Goal: Task Accomplishment & Management: Manage account settings

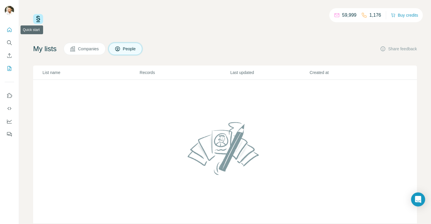
click at [8, 30] on icon "Quick start" at bounding box center [9, 30] width 6 height 6
click at [88, 49] on span "Companies" at bounding box center [88, 49] width 21 height 6
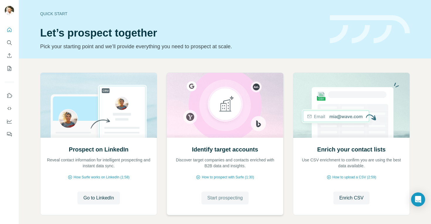
click at [216, 200] on span "Start prospecting" at bounding box center [224, 198] width 35 height 7
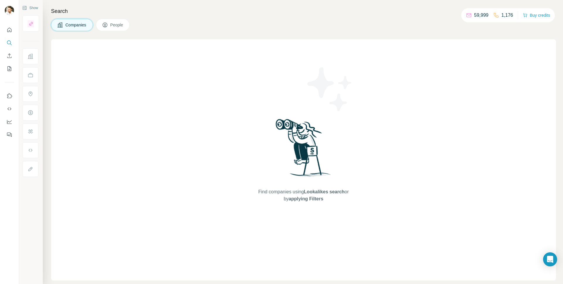
click at [56, 12] on h4 "Search" at bounding box center [303, 11] width 505 height 8
click at [73, 26] on span "Companies" at bounding box center [75, 25] width 21 height 6
drag, startPoint x: 299, startPoint y: 195, endPoint x: 288, endPoint y: 197, distance: 10.7
click at [299, 196] on span "applying Filters" at bounding box center [305, 198] width 35 height 5
click at [7, 42] on icon "Search" at bounding box center [9, 42] width 4 height 4
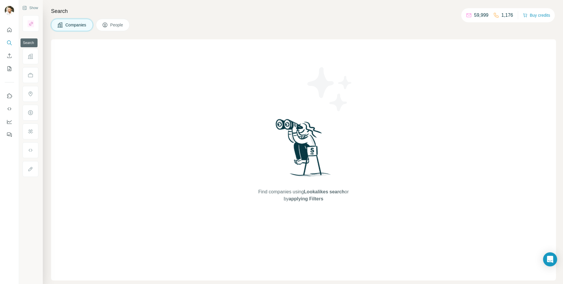
click at [6, 41] on button "Search" at bounding box center [9, 43] width 9 height 11
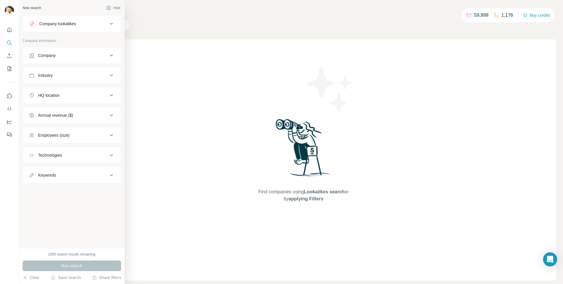
click at [29, 43] on div "Company information" at bounding box center [72, 42] width 98 height 9
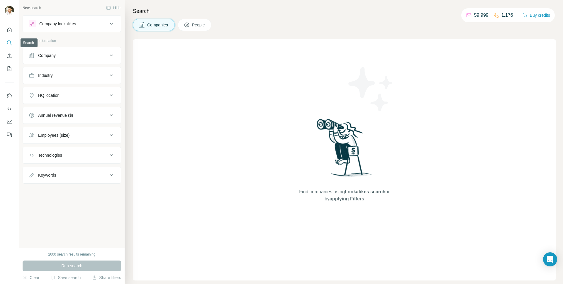
click at [11, 42] on icon "Search" at bounding box center [9, 43] width 6 height 6
click at [26, 43] on div "Company information" at bounding box center [72, 42] width 98 height 9
click at [64, 54] on div "Company" at bounding box center [68, 55] width 79 height 6
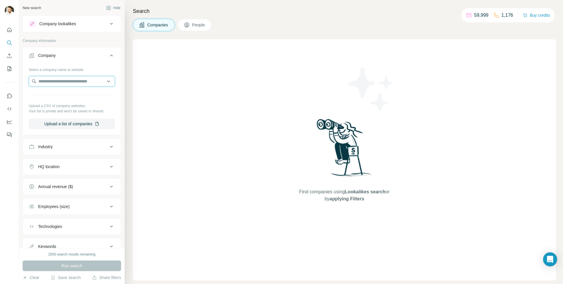
click at [71, 81] on input "text" at bounding box center [72, 81] width 86 height 11
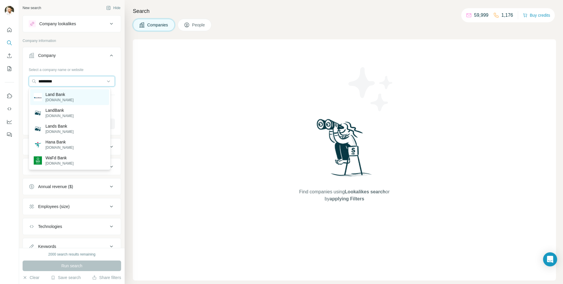
click at [49, 83] on input "*********" at bounding box center [72, 81] width 86 height 11
click at [64, 80] on input "*********" at bounding box center [72, 81] width 86 height 11
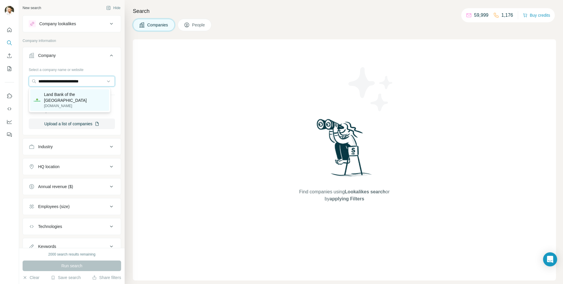
type input "**********"
click at [65, 103] on p "[DOMAIN_NAME]" at bounding box center [75, 105] width 62 height 5
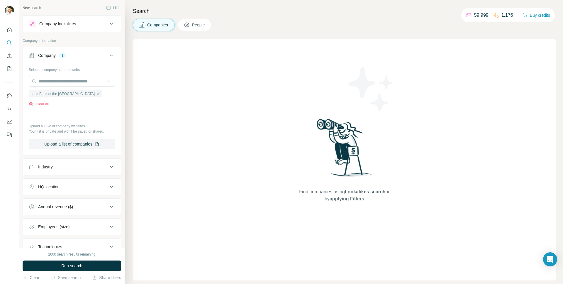
click at [84, 224] on button "Run search" at bounding box center [72, 265] width 98 height 11
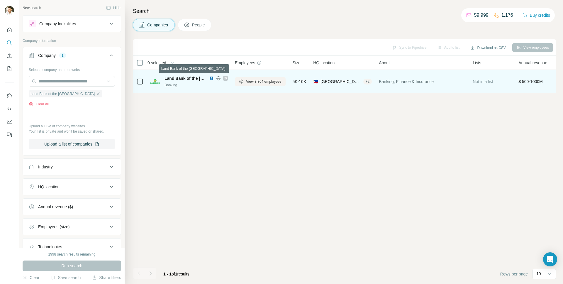
click at [178, 78] on span "Land Bank of the [GEOGRAPHIC_DATA]" at bounding box center [203, 78] width 78 height 5
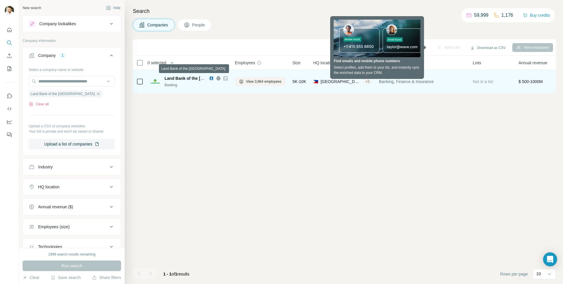
click at [187, 77] on span "Land Bank of the [GEOGRAPHIC_DATA]" at bounding box center [203, 78] width 78 height 5
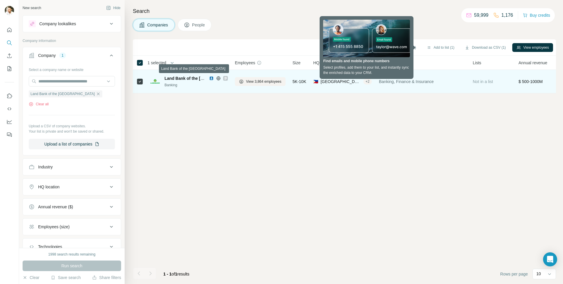
click at [173, 79] on span "Land Bank of the [GEOGRAPHIC_DATA]" at bounding box center [203, 78] width 78 height 5
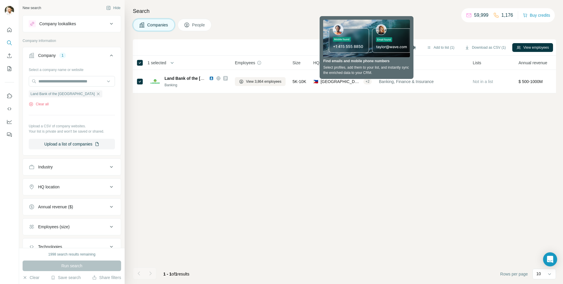
click at [347, 115] on div "Sync to Pipedrive (1) Add to list (1) Download as CSV (1) View employees 1 sele…" at bounding box center [344, 161] width 423 height 244
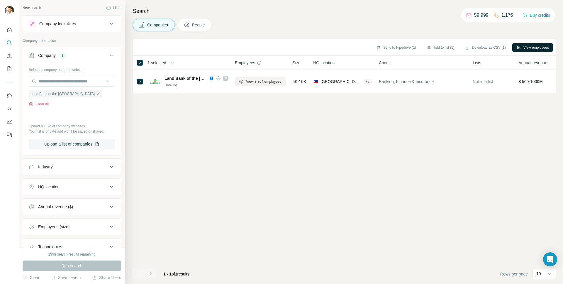
click at [430, 48] on button "View employees" at bounding box center [532, 47] width 41 height 9
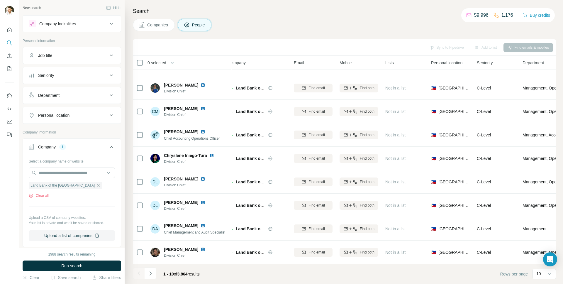
scroll to position [44, 0]
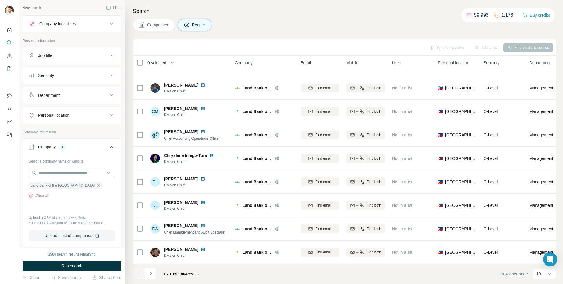
click at [108, 55] on icon at bounding box center [111, 55] width 7 height 7
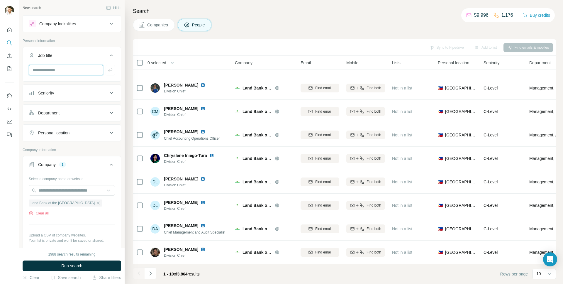
click at [69, 73] on input "text" at bounding box center [66, 70] width 74 height 11
type input "***"
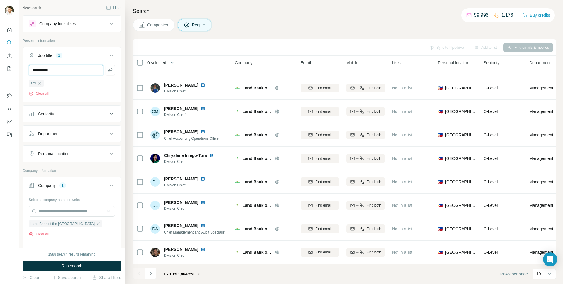
type input "**********"
type input "****"
click at [72, 224] on span "Run search" at bounding box center [71, 266] width 21 height 6
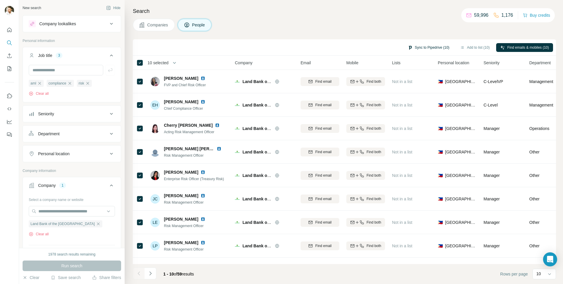
click at [428, 47] on button "Sync to Pipedrive (10)" at bounding box center [428, 47] width 50 height 9
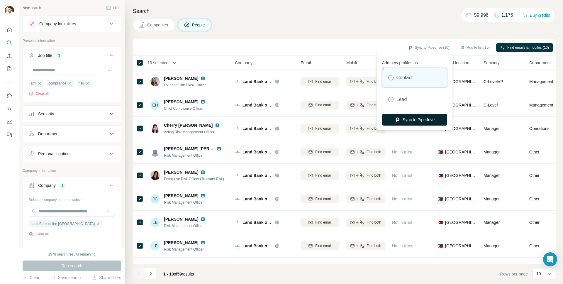
click at [413, 120] on button "Sync to Pipedrive" at bounding box center [414, 120] width 65 height 12
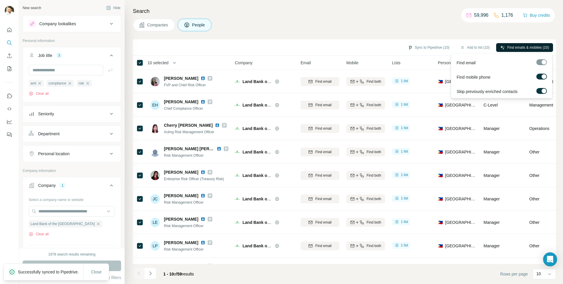
click at [430, 49] on span "Find emails & mobiles (10)" at bounding box center [528, 47] width 42 height 5
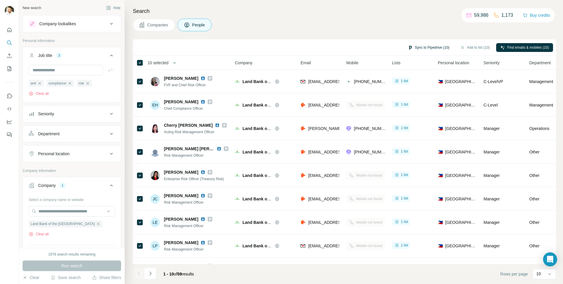
click at [429, 47] on button "Sync to Pipedrive (10)" at bounding box center [428, 47] width 50 height 9
click at [409, 72] on span "All selected profiles already exist in your CRM and will be automatically updat…" at bounding box center [418, 70] width 52 height 16
click at [383, 28] on div "Companies People" at bounding box center [344, 25] width 423 height 12
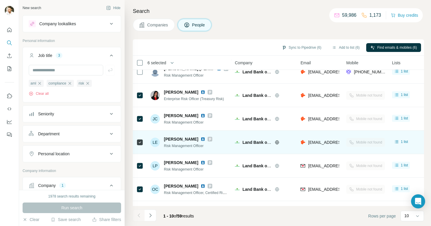
scroll to position [102, 0]
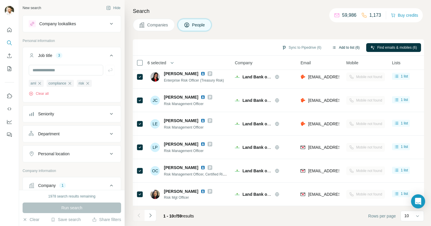
click at [339, 47] on button "Add to list (6)" at bounding box center [346, 47] width 36 height 9
click at [340, 47] on button "Add to list (6)" at bounding box center [346, 47] width 36 height 9
click at [333, 47] on icon "button" at bounding box center [334, 47] width 3 height 2
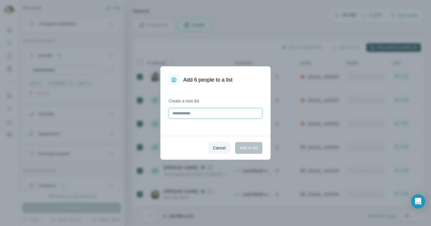
click at [204, 113] on input "text" at bounding box center [215, 113] width 94 height 11
type input "**********"
click at [246, 146] on span "Add to list" at bounding box center [249, 148] width 18 height 6
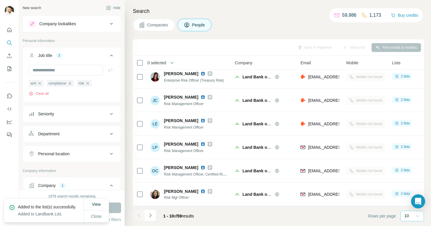
click at [417, 215] on icon at bounding box center [417, 216] width 6 height 6
click at [410, 172] on p "60" at bounding box center [407, 171] width 5 height 6
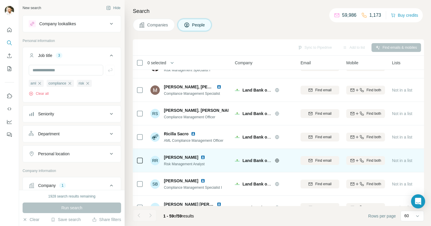
scroll to position [1250, 0]
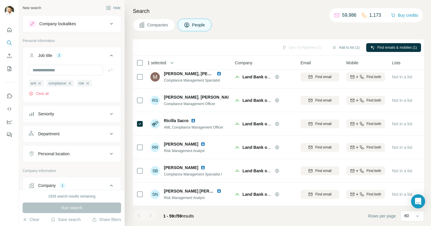
click at [299, 47] on div "Sync to Pipedrive (1) Add to list (1) Find emails & mobiles (1)" at bounding box center [278, 47] width 285 height 10
click at [310, 47] on button "Sync to Pipedrive (1)" at bounding box center [301, 47] width 48 height 9
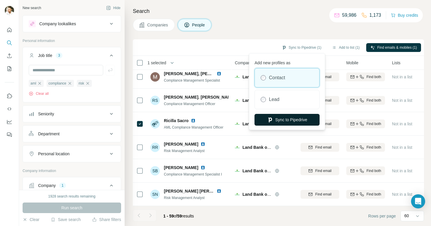
click at [285, 120] on button "Sync to Pipedrive" at bounding box center [286, 120] width 65 height 12
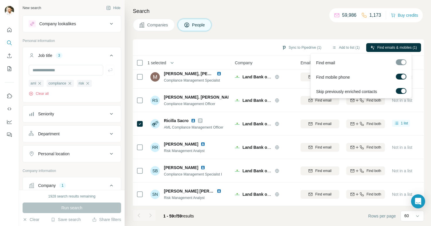
click at [400, 62] on div at bounding box center [401, 62] width 11 height 6
click at [398, 61] on div at bounding box center [401, 62] width 11 height 6
click at [388, 47] on span "Find emails & mobiles (1)" at bounding box center [397, 47] width 40 height 5
click at [401, 62] on div at bounding box center [401, 62] width 11 height 6
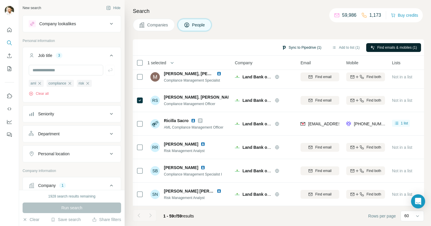
click at [307, 47] on button "Sync to Pipedrive (1)" at bounding box center [301, 47] width 48 height 9
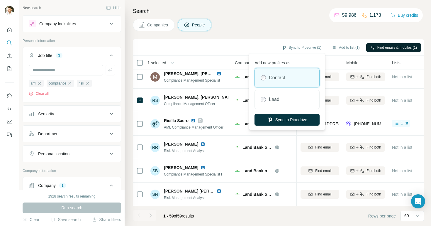
click at [296, 120] on button "Sync to Pipedrive" at bounding box center [286, 120] width 65 height 12
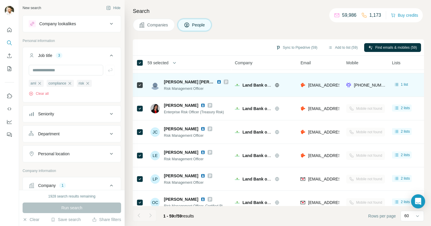
scroll to position [0, 0]
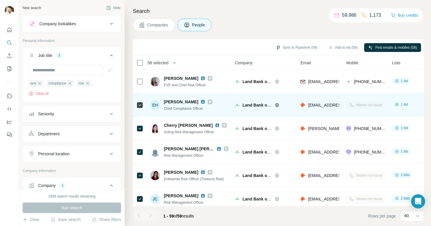
click at [136, 105] on td at bounding box center [140, 104] width 14 height 23
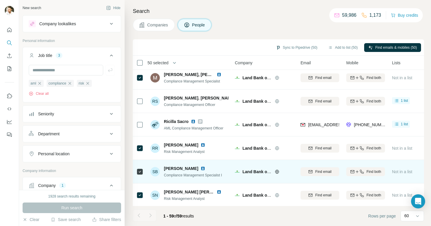
scroll to position [1250, 0]
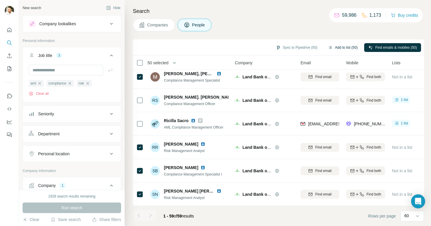
click at [328, 47] on button "Add to list (50)" at bounding box center [343, 47] width 38 height 9
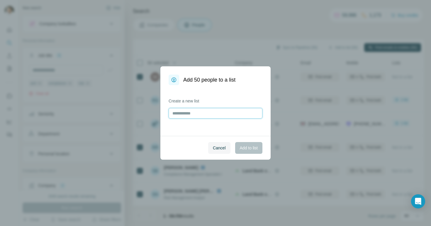
click at [216, 113] on input "text" at bounding box center [215, 113] width 94 height 11
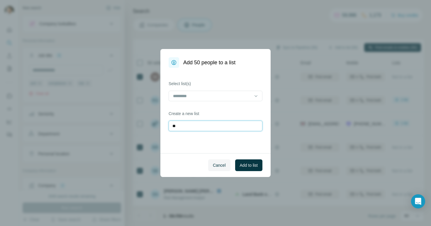
type input "*"
click at [208, 96] on input at bounding box center [211, 96] width 79 height 6
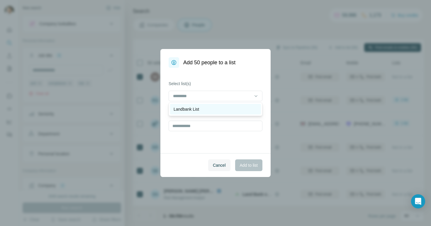
click at [193, 110] on p "Landbank List" at bounding box center [185, 109] width 25 height 6
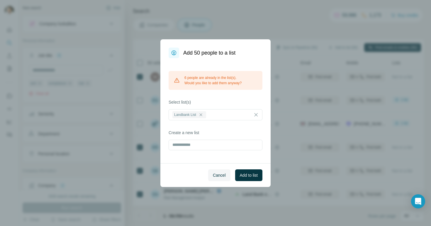
click at [212, 156] on div "6 people are already in the list(s). Would you like to add them anyway? Select …" at bounding box center [215, 110] width 110 height 105
click at [246, 173] on span "Add to list" at bounding box center [249, 175] width 18 height 6
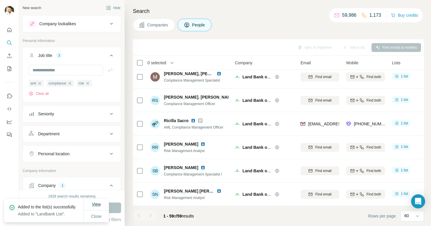
click at [98, 202] on span "View" at bounding box center [96, 204] width 9 height 5
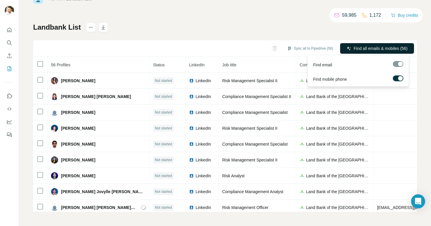
click at [392, 48] on span "Find all emails & mobiles (56)" at bounding box center [380, 48] width 54 height 6
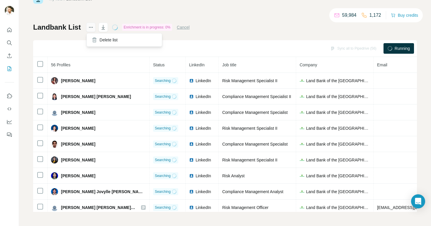
click at [89, 27] on icon "actions" at bounding box center [91, 27] width 6 height 6
click at [71, 40] on div "Landbank List Enrichment is in progress: 3% Cancel Sync all to Pipedrive (56) R…" at bounding box center [225, 117] width 384 height 189
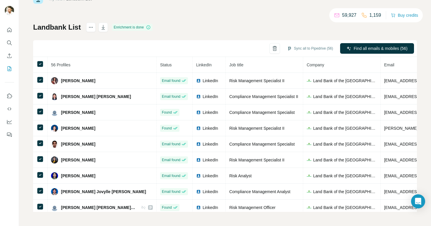
click at [193, 22] on div "My lists / Landbank List 59,927 1,159 Buy credits Landbank List Enrichment is d…" at bounding box center [225, 103] width 384 height 218
click at [11, 109] on icon "Use Surfe API" at bounding box center [9, 109] width 6 height 6
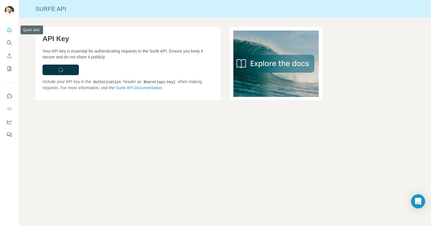
click at [8, 29] on icon "Quick start" at bounding box center [9, 30] width 6 height 6
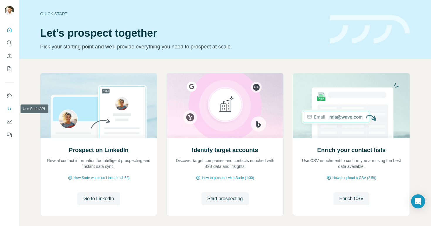
click at [8, 108] on icon "Use Surfe API" at bounding box center [9, 108] width 4 height 3
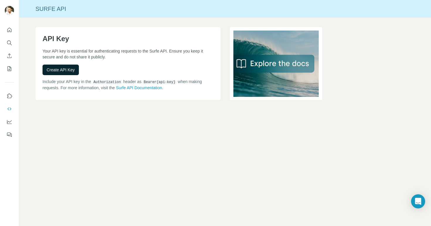
click at [59, 71] on span "Create API Key" at bounding box center [61, 70] width 28 height 6
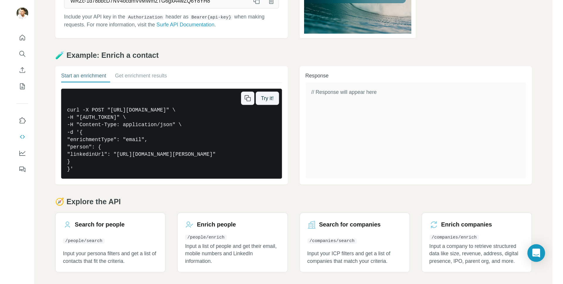
scroll to position [88, 0]
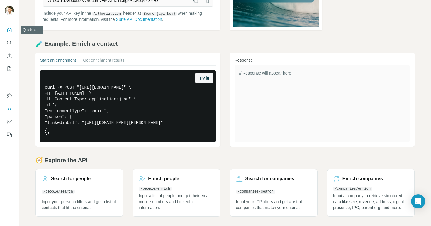
click at [8, 30] on icon "Quick start" at bounding box center [9, 30] width 6 height 6
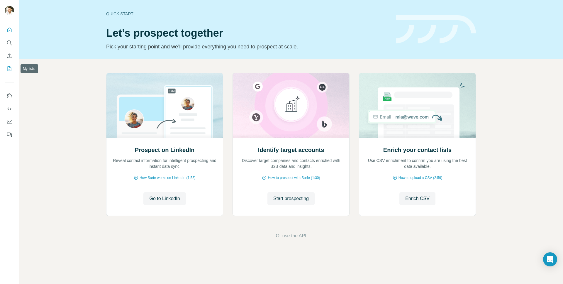
click at [8, 69] on icon "My lists" at bounding box center [9, 69] width 6 height 6
click at [12, 71] on icon "My lists" at bounding box center [9, 69] width 6 height 6
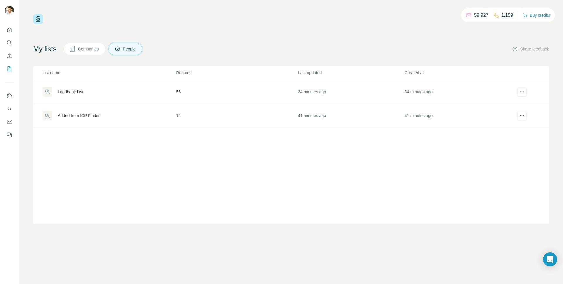
click at [66, 92] on div "Landbank List" at bounding box center [70, 92] width 25 height 6
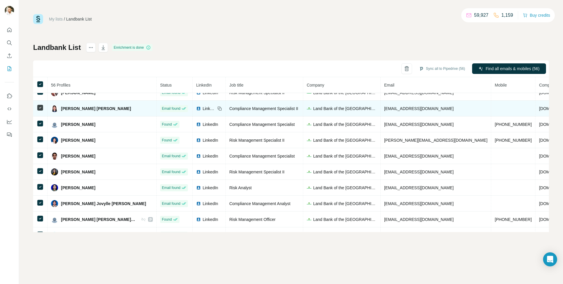
scroll to position [23, 0]
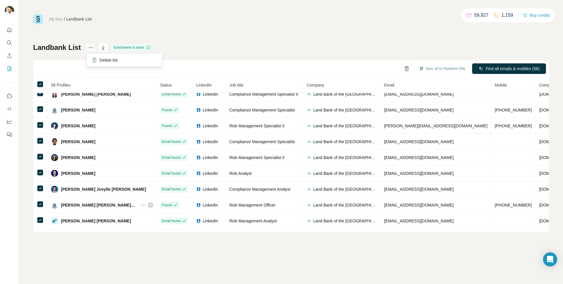
click at [88, 48] on icon "actions" at bounding box center [91, 48] width 6 height 6
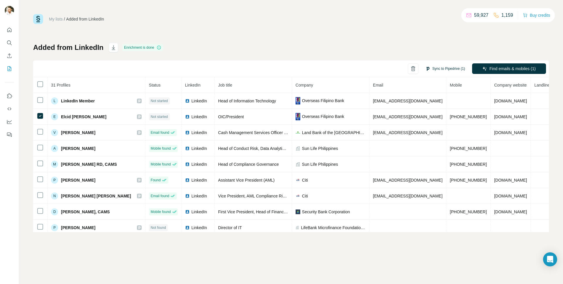
click at [445, 69] on button "Sync to Pipedrive (1)" at bounding box center [445, 68] width 48 height 9
click at [437, 114] on button "Sync to Pipedrive" at bounding box center [433, 113] width 65 height 12
click at [10, 29] on icon "Quick start" at bounding box center [9, 30] width 6 height 6
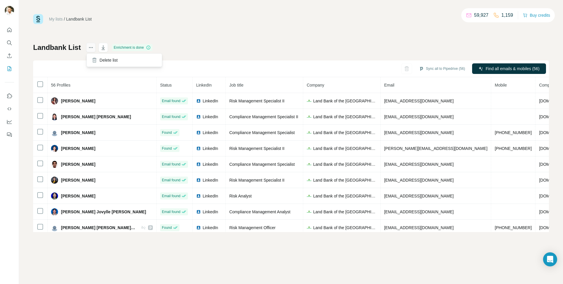
click at [92, 48] on icon "actions" at bounding box center [91, 48] width 6 height 6
click at [347, 28] on div "My lists / Landbank List 59,927 1,159 Buy credits Landbank List Enrichment is d…" at bounding box center [290, 123] width 515 height 218
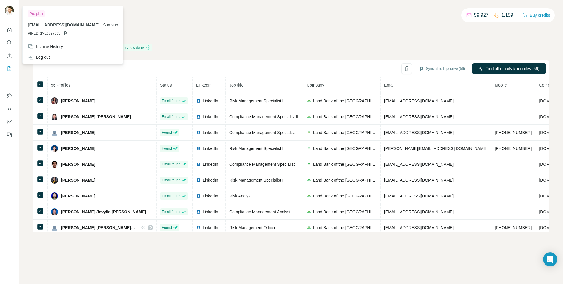
click at [10, 11] on img at bounding box center [9, 10] width 9 height 9
click at [52, 55] on div "Log out" at bounding box center [72, 57] width 97 height 11
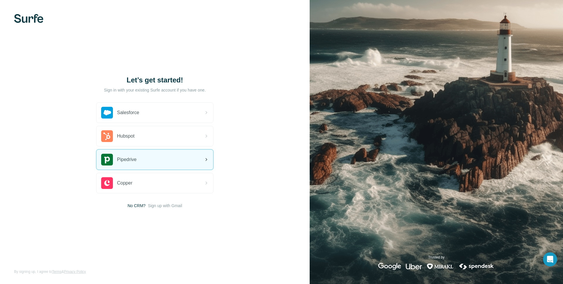
click at [151, 163] on div "Pipedrive" at bounding box center [154, 159] width 117 height 20
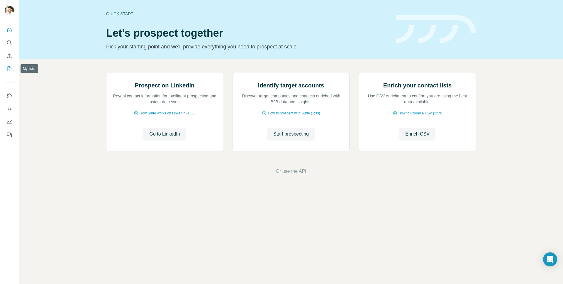
click at [8, 68] on icon "My lists" at bounding box center [9, 69] width 6 height 6
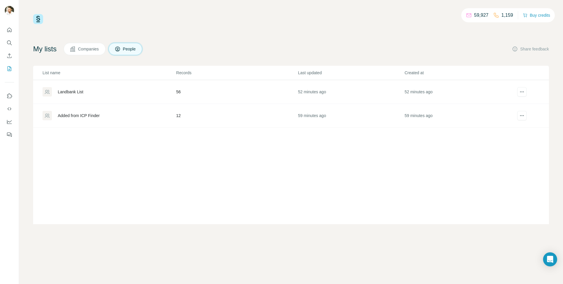
click at [69, 91] on div "Landbank List" at bounding box center [70, 92] width 25 height 6
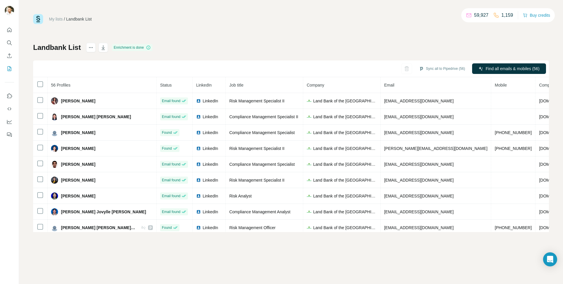
click at [353, 66] on div "Sync all to Pipedrive (56) Find all emails & mobiles (56)" at bounding box center [290, 68] width 515 height 17
